Goal: Task Accomplishment & Management: Manage account settings

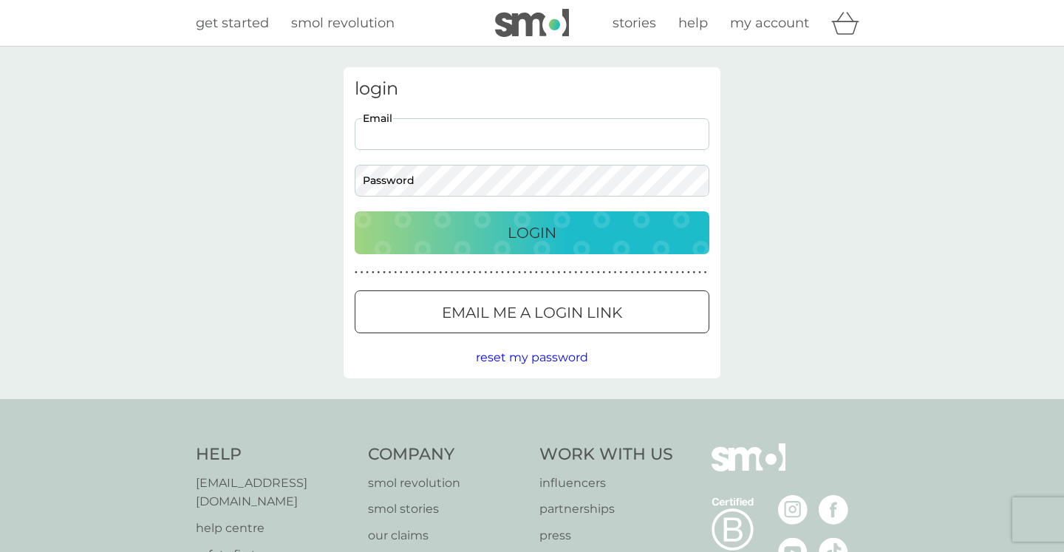
click at [591, 128] on input "Email" at bounding box center [532, 134] width 355 height 32
type input "[EMAIL_ADDRESS][DOMAIN_NAME]"
click at [516, 218] on button "Login" at bounding box center [532, 232] width 355 height 43
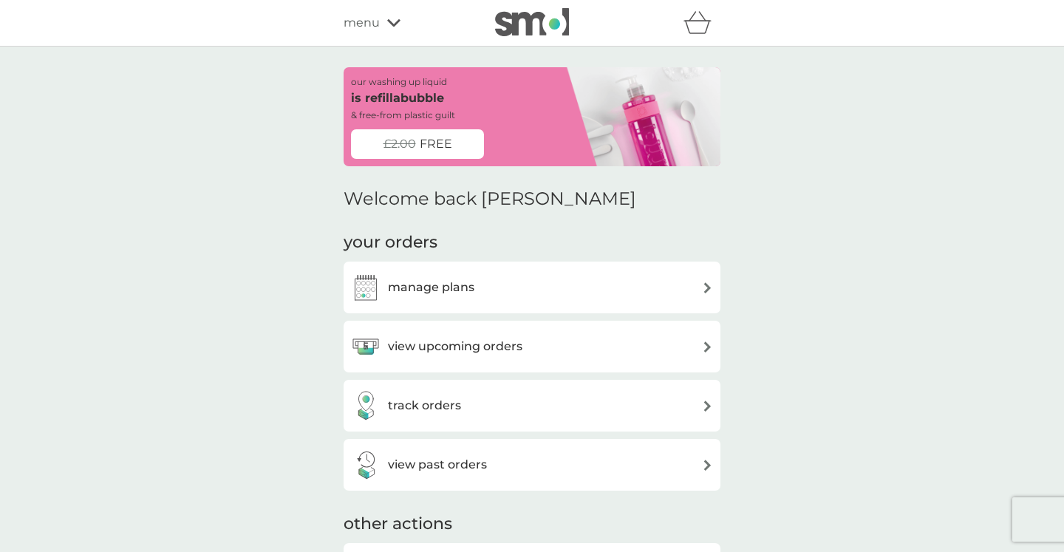
click at [490, 282] on div "manage plans" at bounding box center [532, 288] width 362 height 30
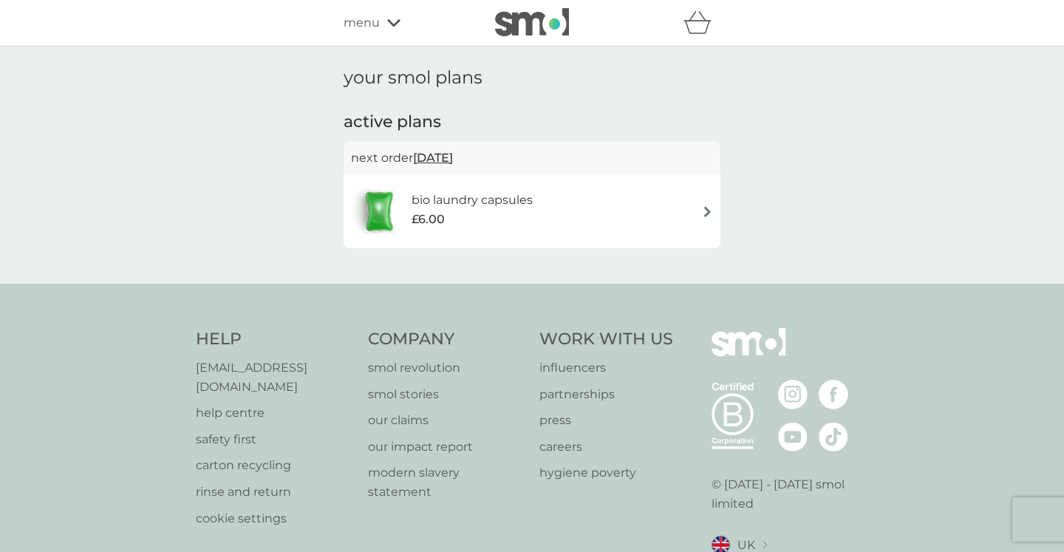
click at [525, 214] on div "£6.00" at bounding box center [472, 219] width 121 height 19
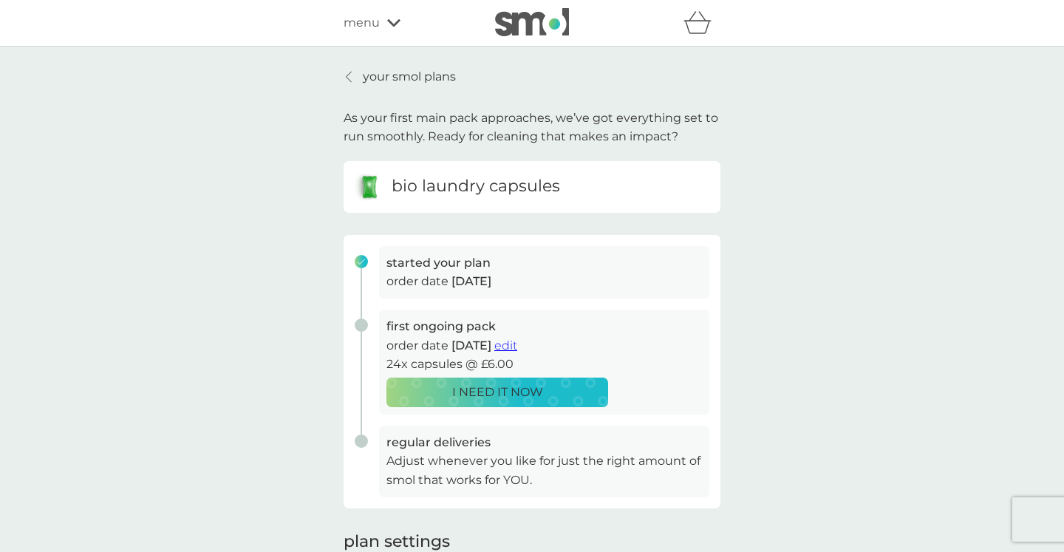
click at [409, 75] on p "your smol plans" at bounding box center [409, 76] width 93 height 19
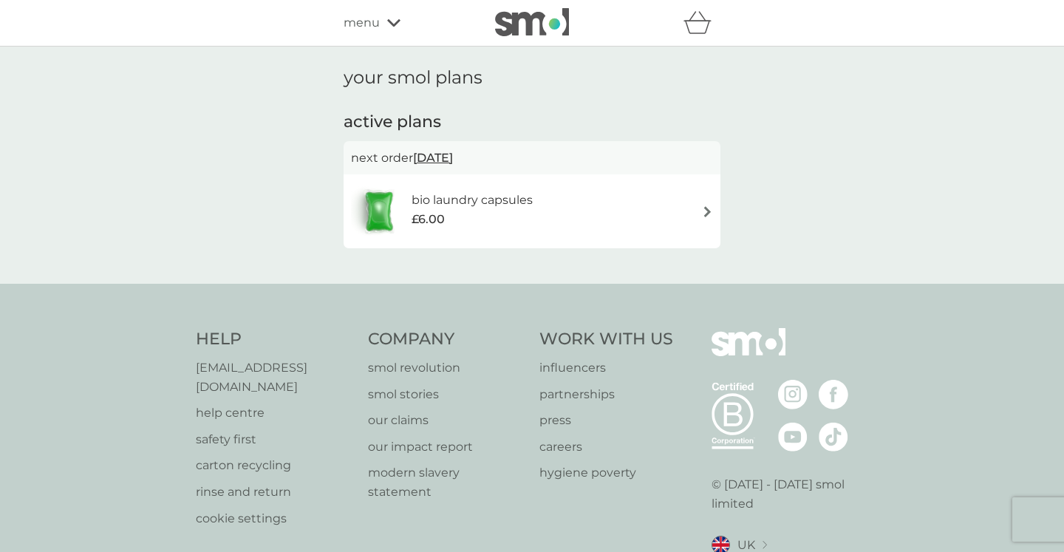
click at [383, 28] on div "menu" at bounding box center [407, 22] width 126 height 19
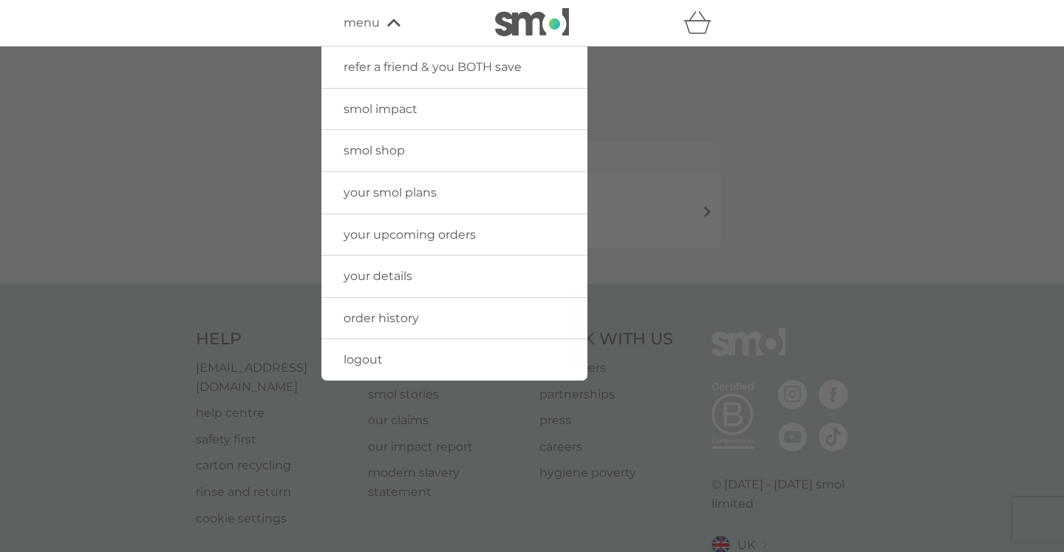
click at [367, 273] on span "your details" at bounding box center [378, 276] width 69 height 14
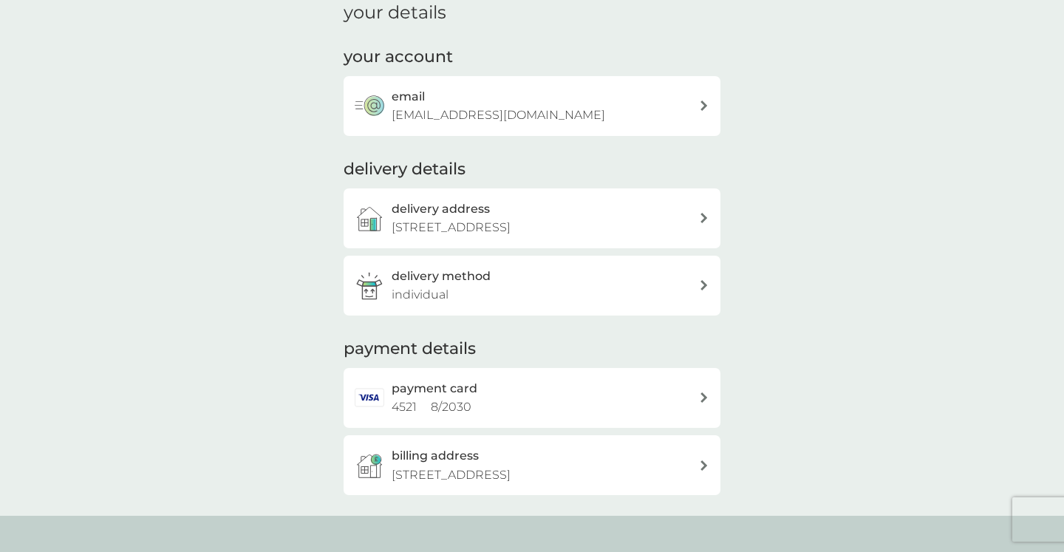
scroll to position [81, 0]
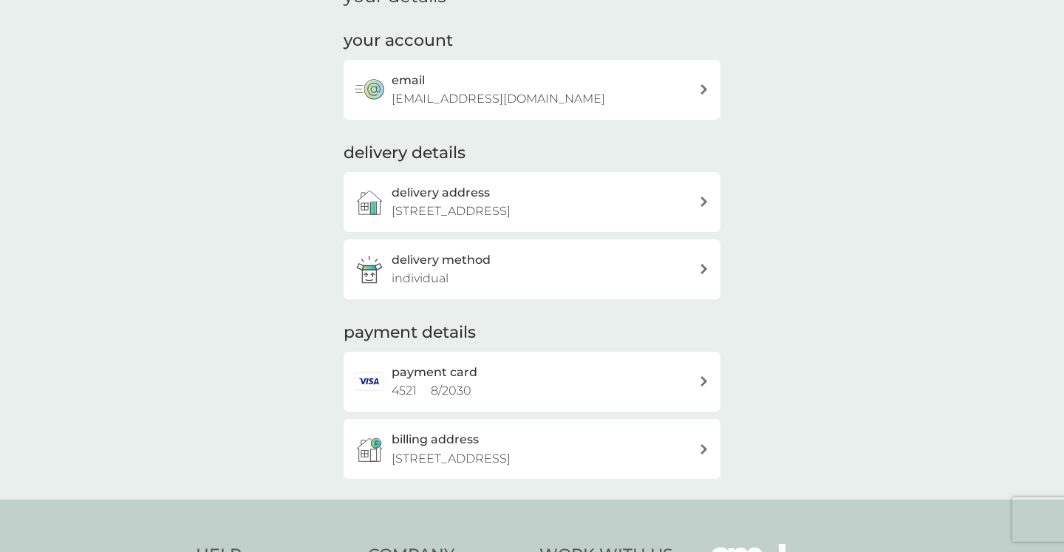
click at [507, 365] on div "payment card 4521 8 / 2030" at bounding box center [545, 382] width 307 height 38
